Goal: Check status: Check status

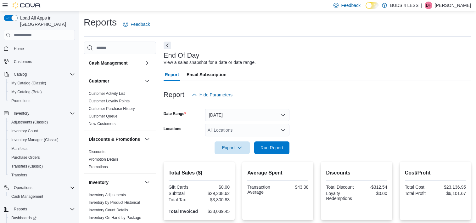
scroll to position [270, 0]
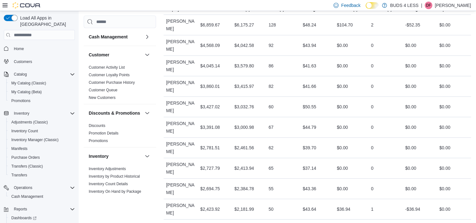
scroll to position [239, 0]
